Goal: Information Seeking & Learning: Learn about a topic

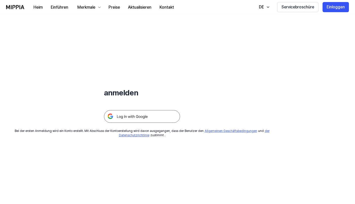
click at [123, 115] on img at bounding box center [142, 116] width 76 height 13
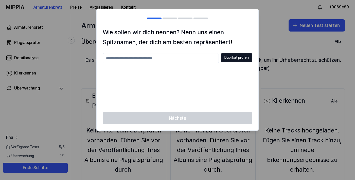
click at [48, 59] on div at bounding box center [177, 90] width 355 height 180
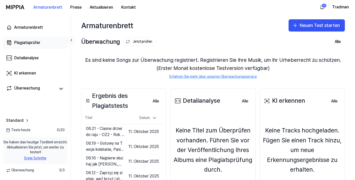
click at [21, 44] on font "Plagiatsprüfer" at bounding box center [27, 42] width 26 height 5
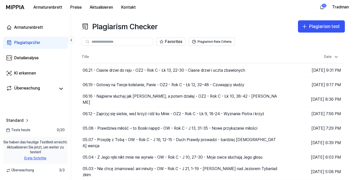
click at [26, 41] on font "Plagiatsprüfer" at bounding box center [27, 42] width 26 height 5
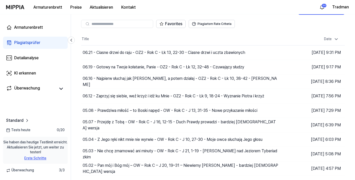
scroll to position [18, 0]
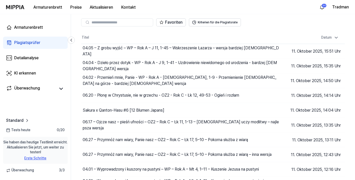
scroll to position [23, 0]
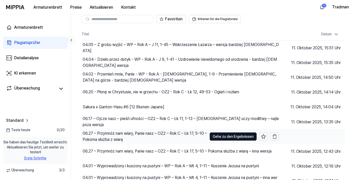
click at [99, 138] on font "06.27 – Przymnóż nam wiary, Panie nasz – OZ2 – Rok C – Łk 17, 5–10 – Pokorna sł…" at bounding box center [145, 136] width 124 height 11
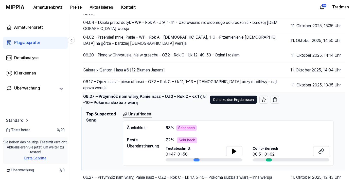
scroll to position [59, 0]
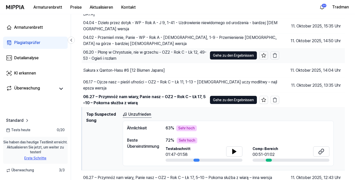
click at [105, 50] on div "06.20 - Płonę w Chrystusie, nie w grzechu - OZ2 - Rok C - Łk 12, 49-53 - Ogień …" at bounding box center [145, 55] width 124 height 12
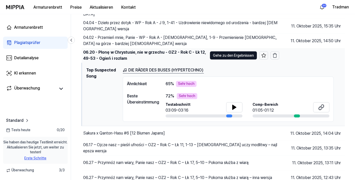
scroll to position [62, 0]
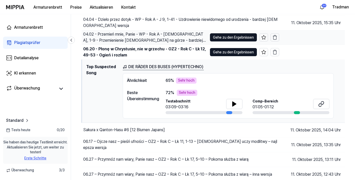
click at [105, 36] on font "04.02 - Przemień mnie, Panie - WP - Rok A - [DEMOGRAPHIC_DATA], 1-9 - Przemieni…" at bounding box center [144, 40] width 123 height 17
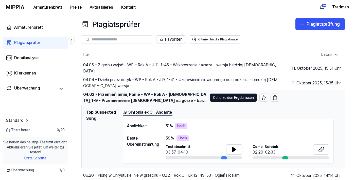
scroll to position [2, 0]
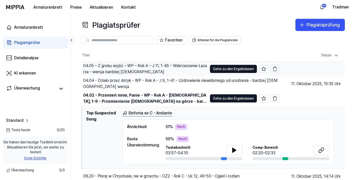
click at [107, 68] on font "04.05 – Z grobu wyjść – WP – Rok A – J 11, 1-45 – Wskrzeszenie Łazarza – wersja…" at bounding box center [145, 68] width 124 height 11
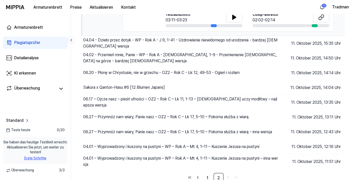
scroll to position [110, 0]
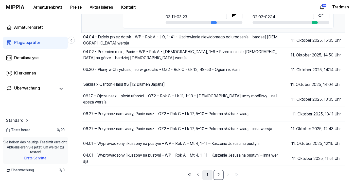
click at [208, 176] on font "1" at bounding box center [208, 174] width 2 height 5
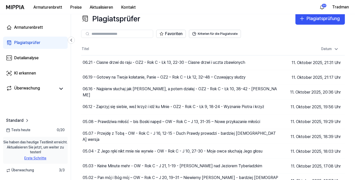
scroll to position [23, 0]
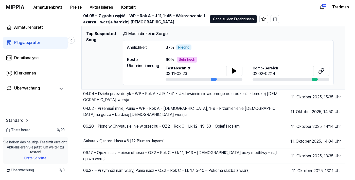
scroll to position [85, 0]
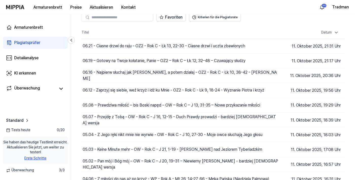
scroll to position [23, 0]
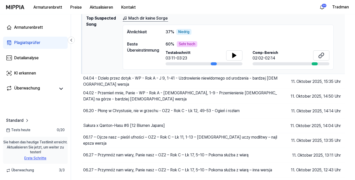
scroll to position [68, 0]
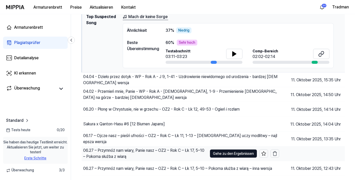
click at [109, 156] on font "06.27 – Przymnóż nam wiary, Panie nasz – OZ2 – Rok C – Łk 17, 5–10 – Pokorna sł…" at bounding box center [143, 153] width 121 height 11
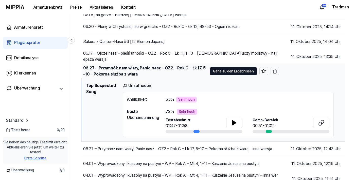
scroll to position [85, 0]
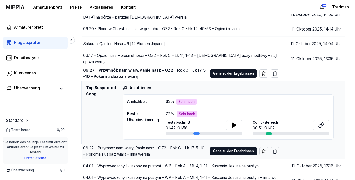
click at [116, 153] on font "06.27 – Przymnóż nam wiary, Panie nasz – OZ2 – Rok C – Łk 17, 5–10 – Pokorna sł…" at bounding box center [143, 150] width 121 height 11
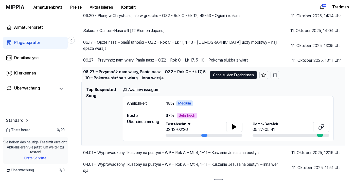
scroll to position [104, 0]
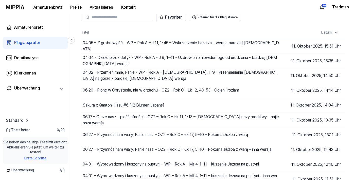
scroll to position [23, 0]
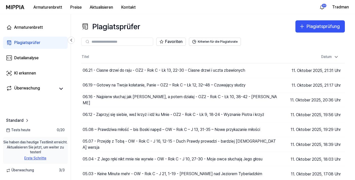
scroll to position [23, 0]
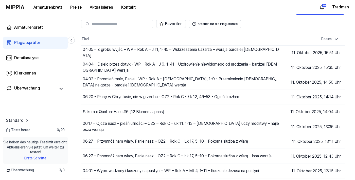
scroll to position [23, 0]
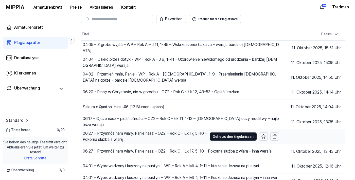
click at [138, 141] on div "06.27 – Przymnóż nam wiary, Panie nasz – OZ2 – Rok C – Łk 17, 5–10 – Pokorna sł…" at bounding box center [145, 136] width 125 height 12
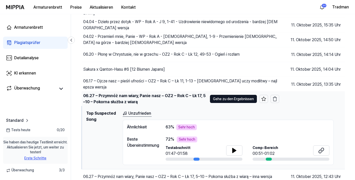
scroll to position [64, 0]
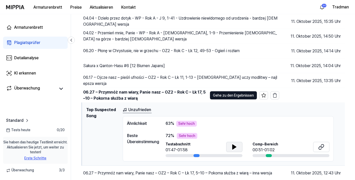
click at [238, 151] on button at bounding box center [234, 146] width 16 height 10
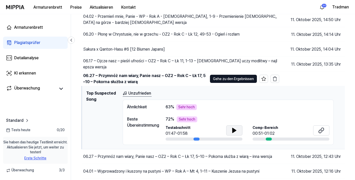
scroll to position [79, 0]
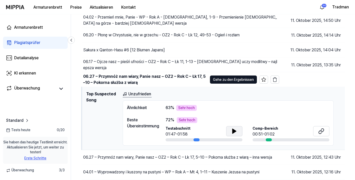
click at [234, 131] on icon at bounding box center [235, 131] width 4 height 5
click at [235, 133] on icon at bounding box center [235, 131] width 4 height 5
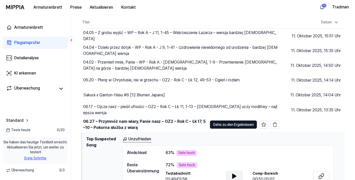
scroll to position [0, 0]
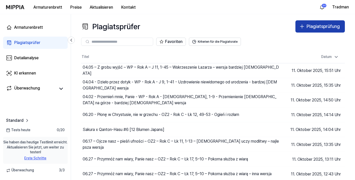
click at [323, 28] on font "Plagiatsprüfung" at bounding box center [323, 26] width 33 height 5
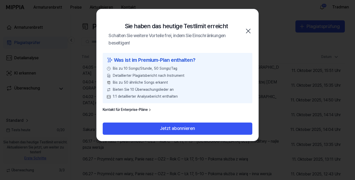
click at [252, 30] on icon "button" at bounding box center [248, 31] width 8 height 8
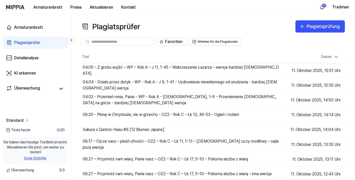
click at [16, 122] on font "Standard" at bounding box center [14, 120] width 17 height 5
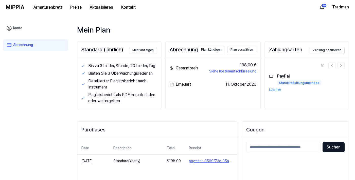
click at [18, 146] on div "Konto Abrechnung" at bounding box center [35, 97] width 71 height 166
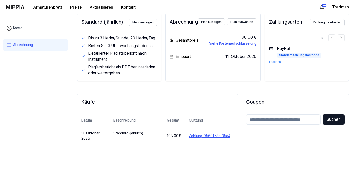
scroll to position [28, 0]
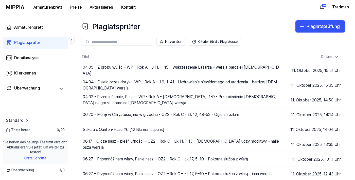
click at [342, 6] on font "Tradman" at bounding box center [340, 7] width 17 height 5
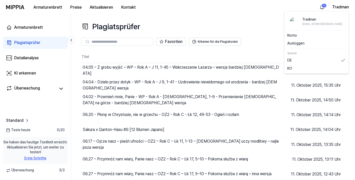
click at [299, 69] on link "KO" at bounding box center [316, 68] width 58 height 5
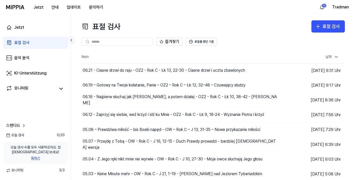
click at [342, 7] on font "Tradman" at bounding box center [340, 7] width 17 height 5
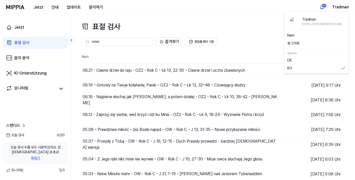
click at [310, 62] on link "DE" at bounding box center [316, 60] width 58 height 5
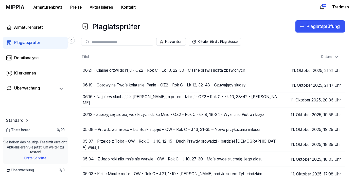
click at [38, 154] on font "Sie haben das heutige Testlimit erreicht. Aktualisieren Sie jetzt, um weiter zu…" at bounding box center [35, 147] width 64 height 14
click at [98, 10] on font "Aktualisieren" at bounding box center [101, 7] width 23 height 6
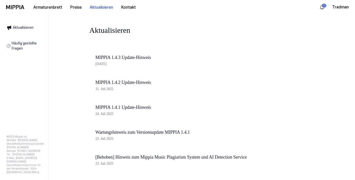
click at [113, 61] on div "24. September 2025" at bounding box center [181, 64] width 172 height 6
click at [112, 60] on font "MIPPIA 1.4.3 Update-Hinweis" at bounding box center [123, 57] width 56 height 5
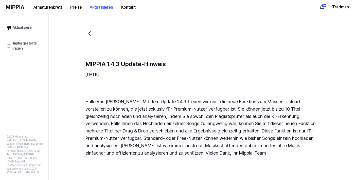
click at [25, 41] on font "Häufig gestellte Fragen" at bounding box center [27, 46] width 30 height 10
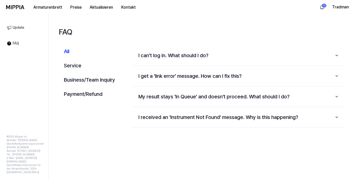
click at [27, 44] on link "FAQ" at bounding box center [24, 43] width 41 height 11
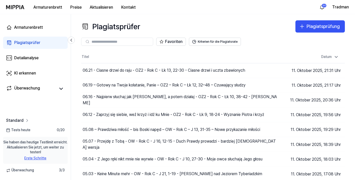
click at [13, 122] on font "Standard" at bounding box center [14, 120] width 17 height 5
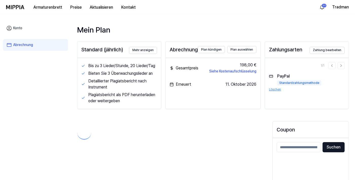
click at [16, 145] on div "Konto Abrechnung" at bounding box center [35, 97] width 71 height 166
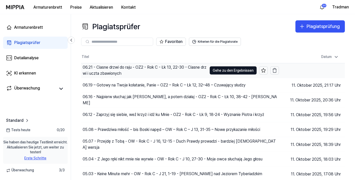
click at [110, 72] on font "06.21 - Ciasne drzwi do raju - OZ2 - Rok C - Łk 13, 22-30 - Ciasne drzwi i uczt…" at bounding box center [145, 70] width 124 height 11
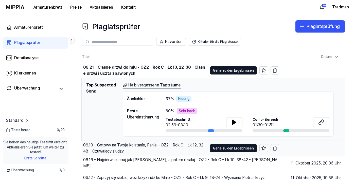
click at [110, 155] on div "06.19 – Gotowy na Twoje kołatanie, Panie – OZ2 – Rok C – Łk 12, 32–48 – Czuwają…" at bounding box center [145, 147] width 126 height 14
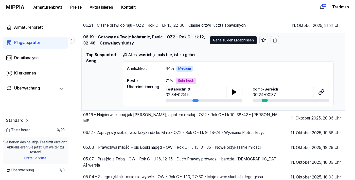
scroll to position [45, 0]
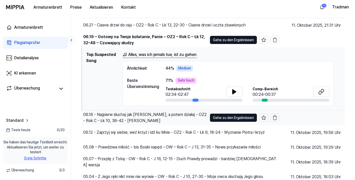
click at [101, 118] on div "06.16 - Najpierw słuchaj jak Maria, a potem działaj - OZ2 - Rok C - Łk 10, 38-4…" at bounding box center [145, 117] width 124 height 12
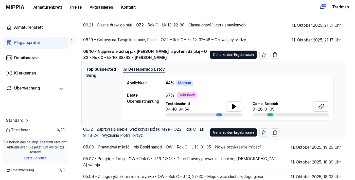
click at [118, 135] on font "06.12 - Zaprzyj się siebie, weź krzyż i idź ku Mnie - OZ2 - Rok C - Łk 9, 18-24…" at bounding box center [143, 132] width 121 height 11
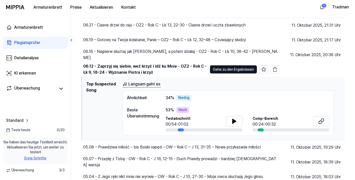
click at [132, 86] on font "Langsam geht es" at bounding box center [144, 83] width 32 height 5
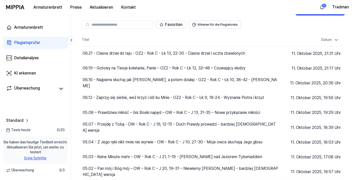
scroll to position [0, 0]
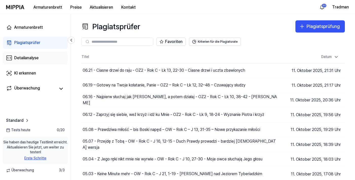
click at [20, 60] on font "Detailanalyse" at bounding box center [26, 57] width 24 height 5
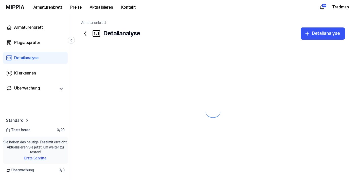
click at [30, 62] on link "Detailanalyse" at bounding box center [35, 58] width 65 height 12
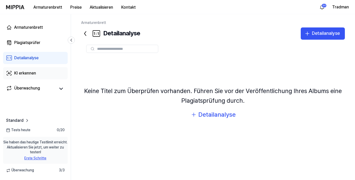
click at [26, 73] on font "KI erkennen" at bounding box center [25, 72] width 22 height 5
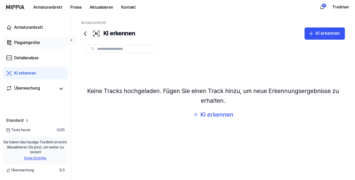
click at [19, 45] on div "Plagiatsprüfer" at bounding box center [27, 43] width 26 height 6
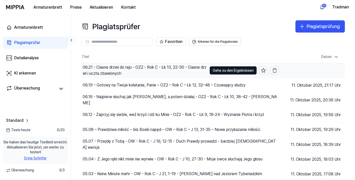
click at [112, 69] on font "06.21 - Ciasne drzwi do raju - OZ2 - Rok C - Łk 13, 22-30 - Ciasne drzwi i uczt…" at bounding box center [145, 70] width 124 height 11
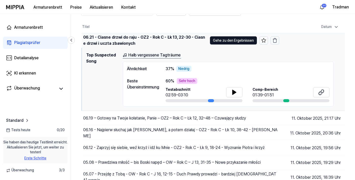
scroll to position [30, 0]
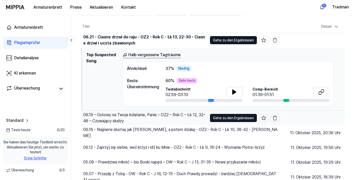
click at [105, 119] on font "06.19 – Gotowy na Twoje kołatanie, Panie – OZ2 – Rok C – Łk 12, 32–48 – Czuwają…" at bounding box center [144, 117] width 122 height 11
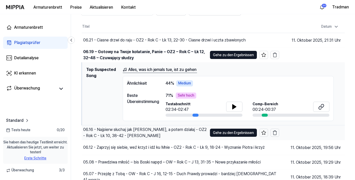
click at [129, 133] on div "06.16 - Najpierw słuchaj jak Maria, a potem działaj - OZ2 - Rok C - Łk 10, 38-4…" at bounding box center [145, 132] width 124 height 12
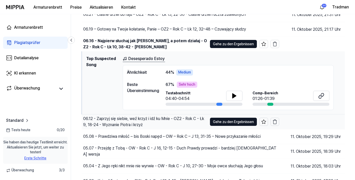
click at [109, 124] on font "06.12 - Zaprzyj się siebie, weź krzyż i idź ku Mnie - OZ2 - Rok C - Łk 9, 18-24…" at bounding box center [143, 121] width 121 height 11
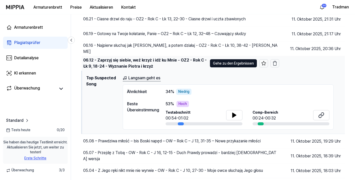
scroll to position [56, 0]
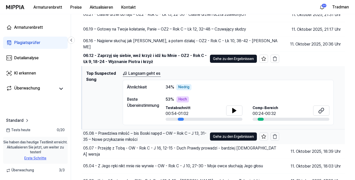
click at [119, 137] on div "05.08 – Prawdziwa miłość – bis Boski napęd – OW – Rok C – J 13, 31-35 – Nowe pr…" at bounding box center [145, 136] width 124 height 12
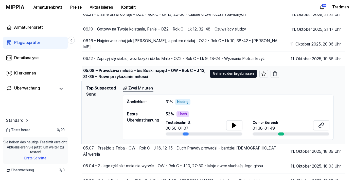
click at [122, 153] on font "05.07 - Przejdę z Tobą - OW - Rok C - J 16, 12-15 - Duch Prawdy prowadzi - bard…" at bounding box center [179, 150] width 193 height 11
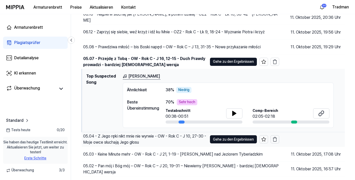
click at [119, 142] on font "05.04 - Z Jego ręki nikt mnie nie wyrwie - OW - Rok C - J 10, 27-30 - Moje owce…" at bounding box center [144, 138] width 123 height 11
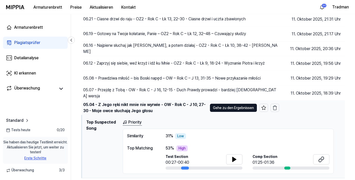
scroll to position [82, 0]
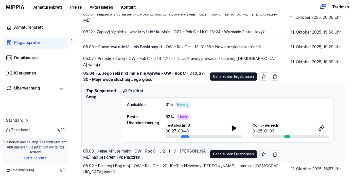
click at [127, 152] on font "05.03 - Keine Minute mehr - OW - Rok C - J 21, 1-19 - Jezus nad Jeziorem Tyberi…" at bounding box center [144, 153] width 122 height 11
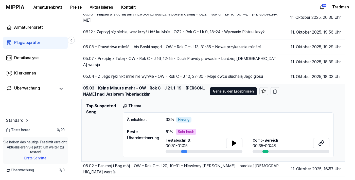
scroll to position [85, 0]
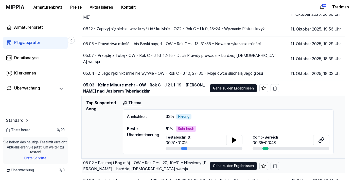
click at [139, 169] on font "05.02 – Pan mój i Bóg mój – OW – Rok C – J 20, 19–31 – Niewierny Tomasz - bardz…" at bounding box center [144, 165] width 123 height 11
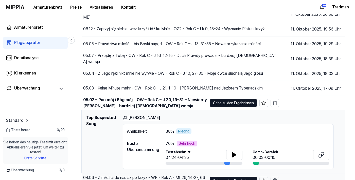
click at [148, 179] on font "04.06 - Z miłości do nas aż po krzyż - WP - Rok A - Mt 26, 14-27, 66 - Męka Pań…" at bounding box center [144, 180] width 122 height 11
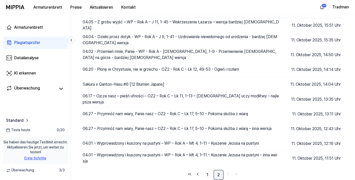
scroll to position [23, 0]
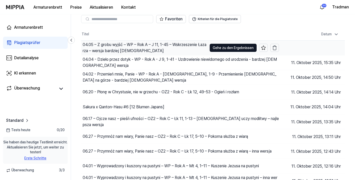
click at [101, 46] on font "04.05 – Z grobu wyjść – WP – Rok A – J 11, 1-45 – Wskrzeszenie Łazarza – wersja…" at bounding box center [145, 47] width 124 height 11
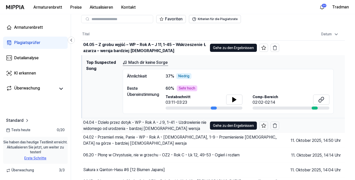
click at [144, 125] on div "04.04 - Dzieło przez dotyk - WP - Rok A - J 9, 1-41 - Uzdrowienie niewidomego o…" at bounding box center [145, 125] width 124 height 12
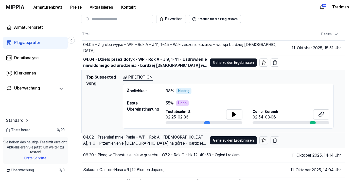
click at [151, 143] on font "04.02 - Przemień mnie, Panie - WP - Rok A - [DEMOGRAPHIC_DATA], 1-9 - Przemieni…" at bounding box center [144, 142] width 123 height 17
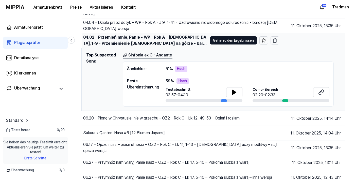
scroll to position [60, 0]
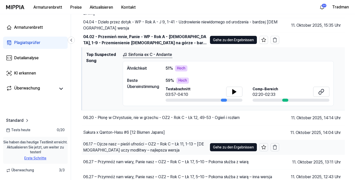
click at [124, 151] on font "06.17 – Ojcze nasz – pieśń ufności – OZ2 – Rok C – Łk 11, 1-13 – [DEMOGRAPHIC_D…" at bounding box center [143, 146] width 121 height 11
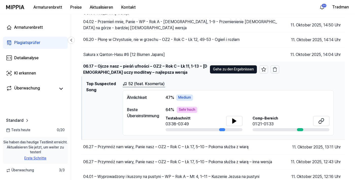
scroll to position [85, 0]
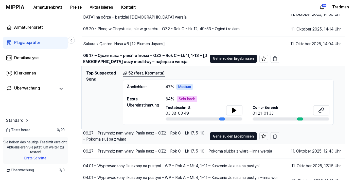
click at [122, 138] on font "06.27 – Przymnóż nam wiary, Panie nasz – OZ2 – Rok C – Łk 17, 5–10 – Pokorna sł…" at bounding box center [143, 135] width 121 height 11
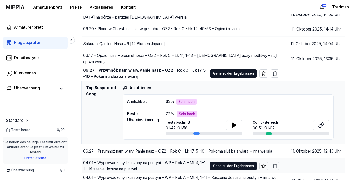
click at [146, 167] on div "04.01 – Wyprowadzony i kuszony na pustyni – WP – Rok A – Mt 4, 1–11 – Kuszenie …" at bounding box center [145, 166] width 124 height 12
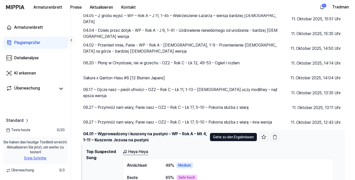
scroll to position [0, 0]
